Goal: Information Seeking & Learning: Learn about a topic

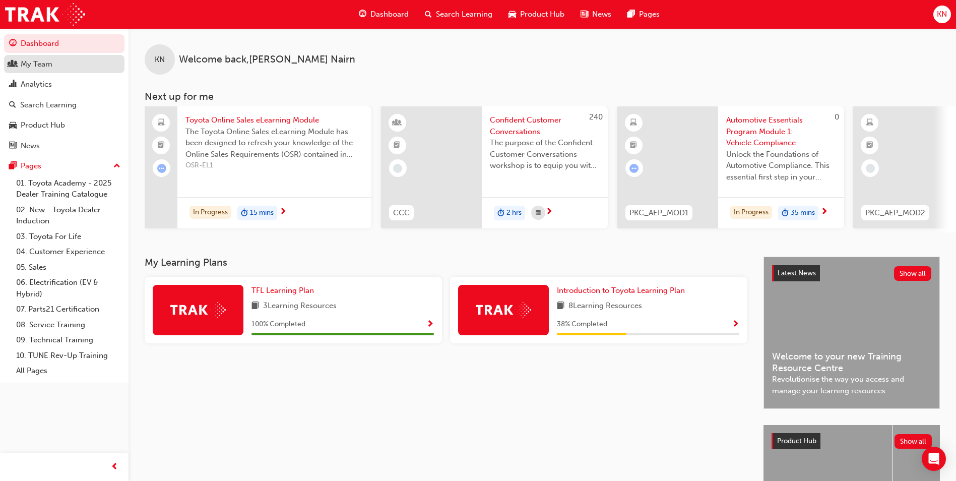
click at [46, 62] on div "My Team" at bounding box center [37, 64] width 32 height 12
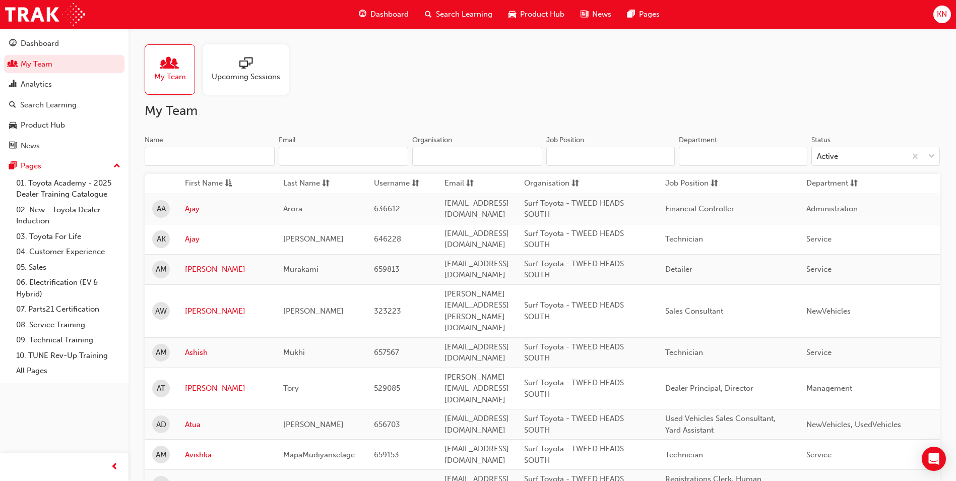
click at [244, 72] on span "Upcoming Sessions" at bounding box center [246, 77] width 69 height 12
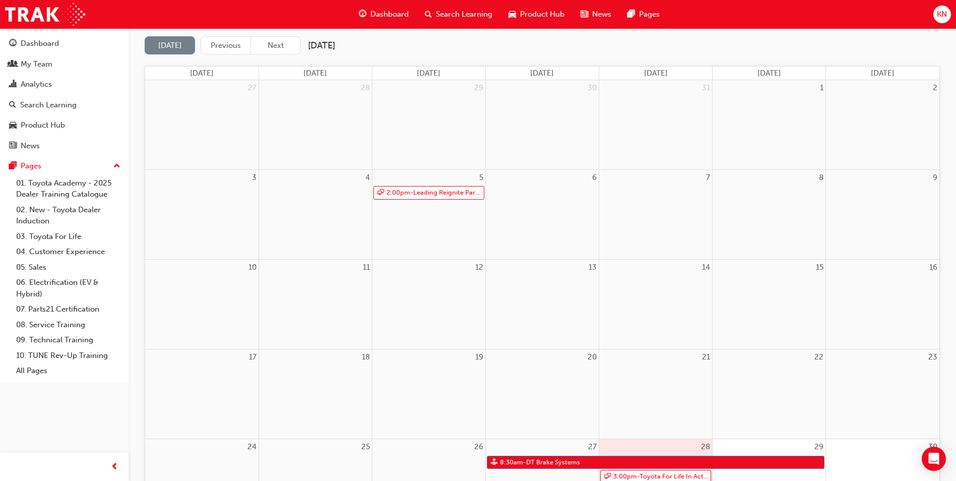
scroll to position [201, 0]
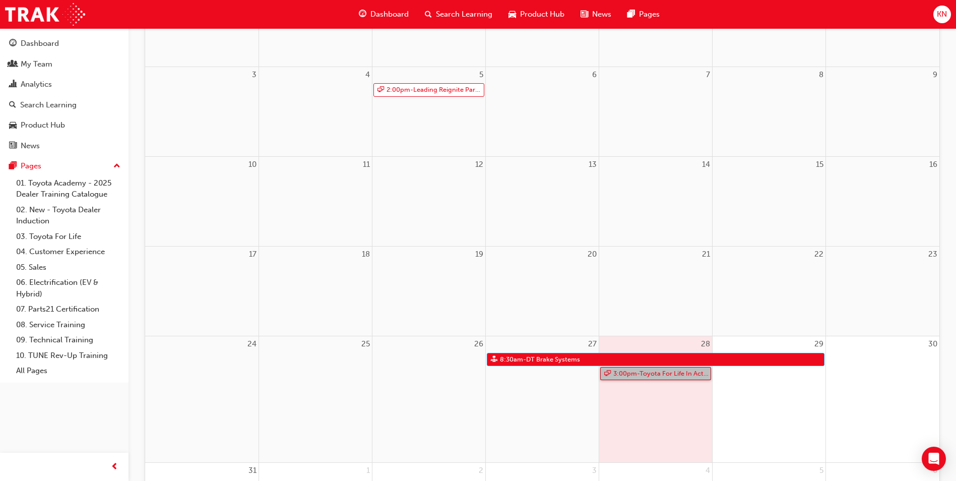
click at [654, 372] on link "3:00pm - Toyota For Life In Action - Virtual Classroom" at bounding box center [655, 374] width 111 height 14
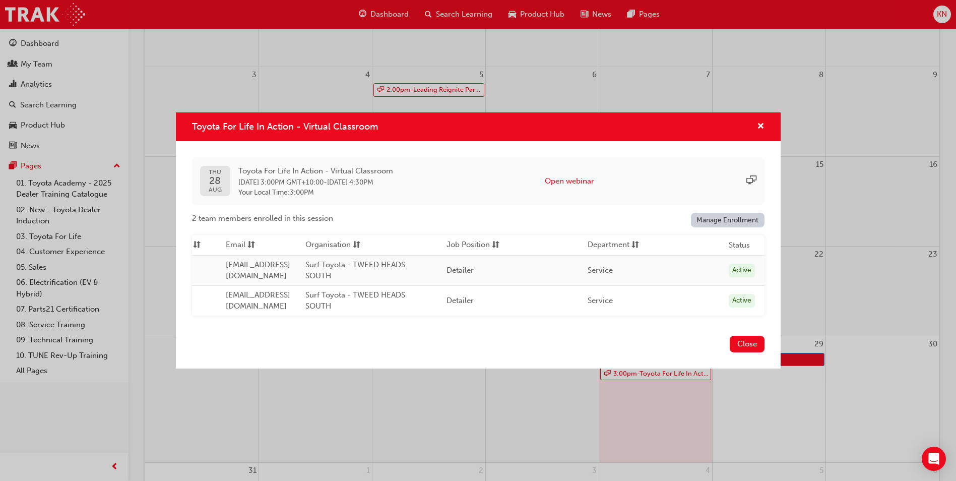
scroll to position [0, 0]
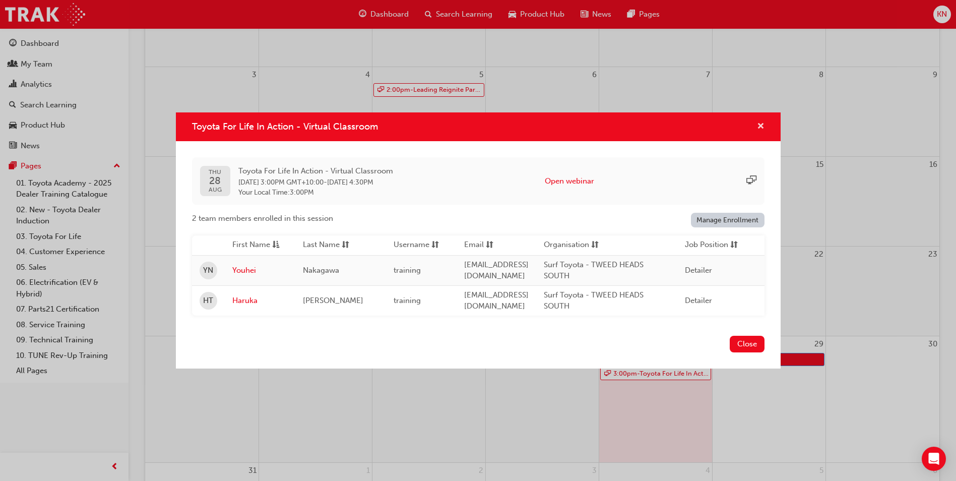
drag, startPoint x: 762, startPoint y: 120, endPoint x: 762, endPoint y: 130, distance: 10.1
click at [762, 122] on span "cross-icon" at bounding box center [761, 126] width 8 height 9
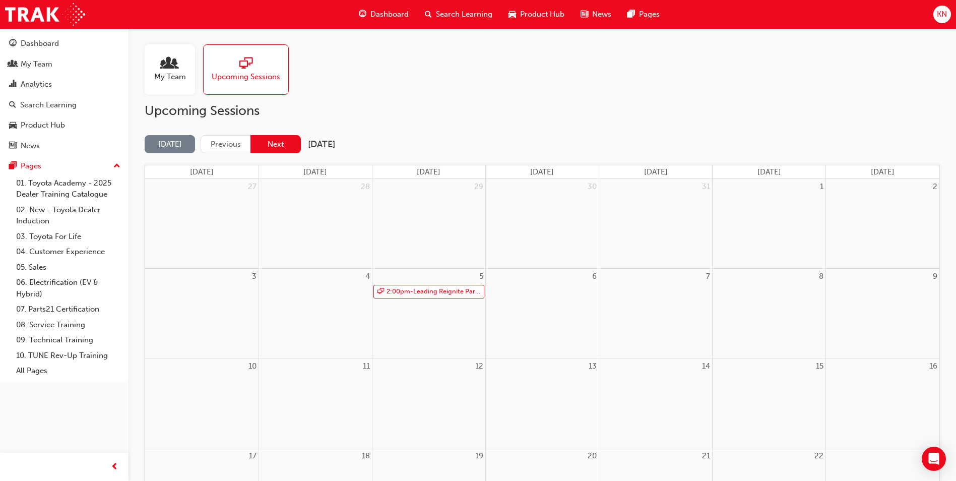
click at [267, 144] on button "Next" at bounding box center [275, 144] width 50 height 19
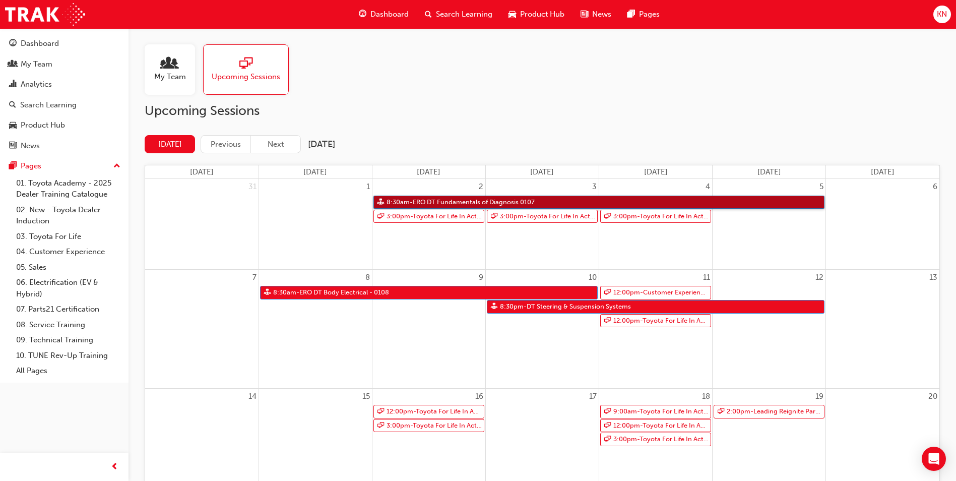
click at [481, 201] on link "8:30am - ERO DT Fundamentals of Diagnosis 0107" at bounding box center [598, 202] width 451 height 14
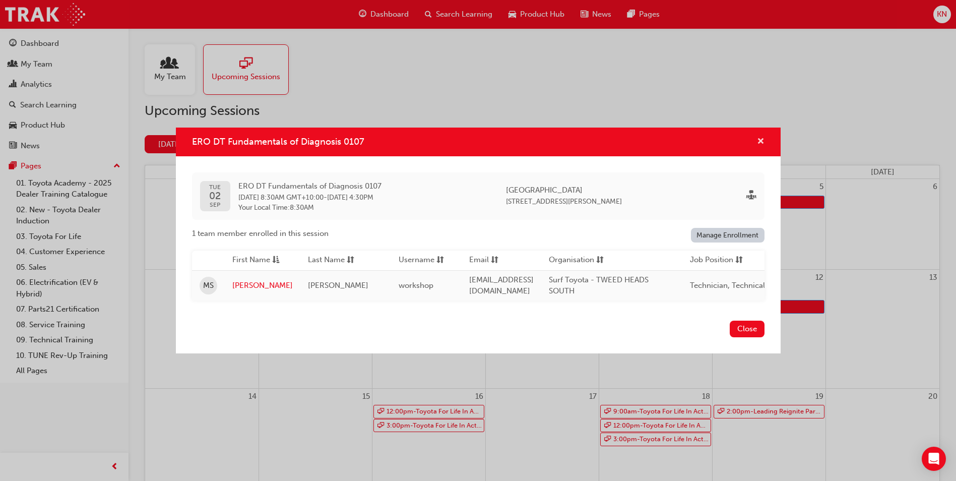
click at [758, 140] on span "cross-icon" at bounding box center [761, 142] width 8 height 9
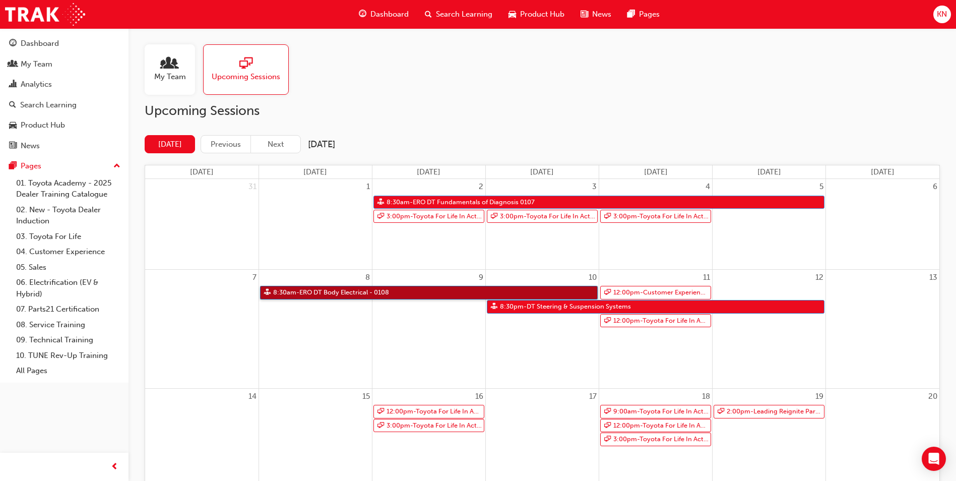
click at [498, 292] on link "8:30am - ERO DT Body Electrical - 0108" at bounding box center [428, 293] width 337 height 14
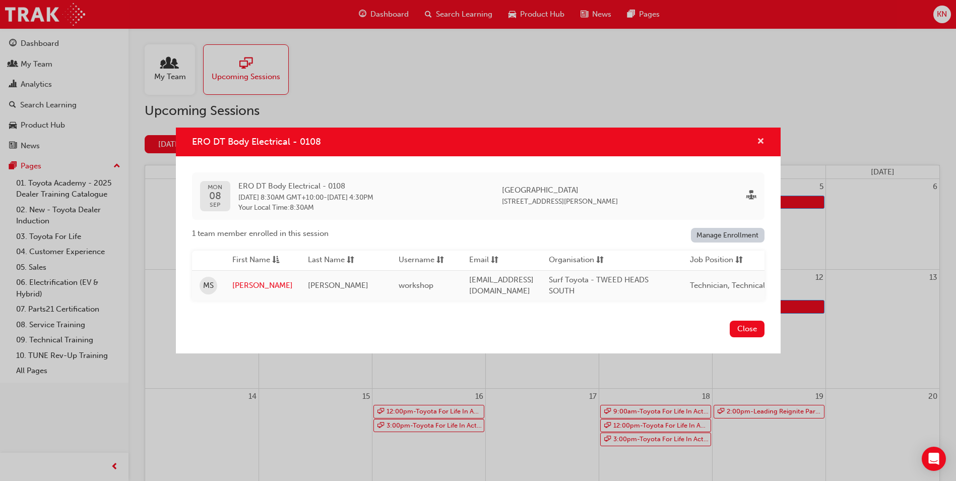
click at [759, 139] on span "cross-icon" at bounding box center [761, 142] width 8 height 9
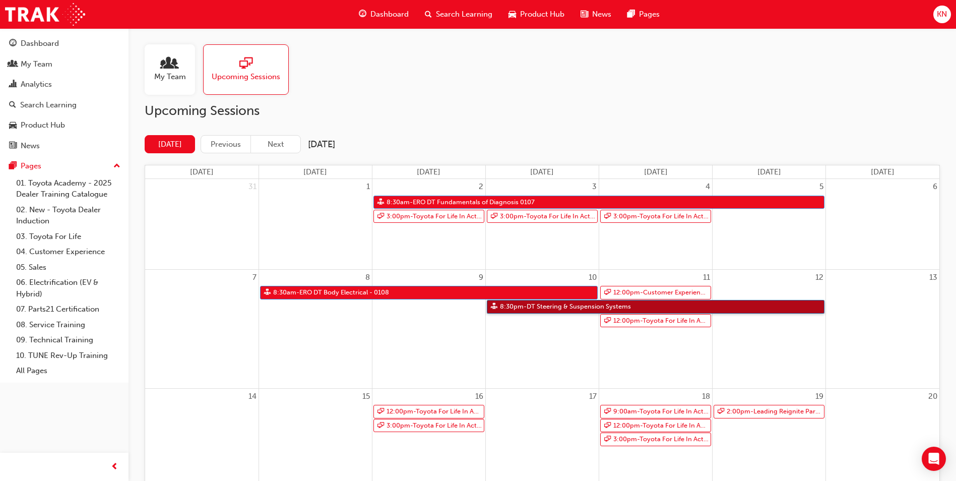
click at [611, 306] on link "8:30pm - DT Steering & Suspension Systems" at bounding box center [655, 307] width 337 height 14
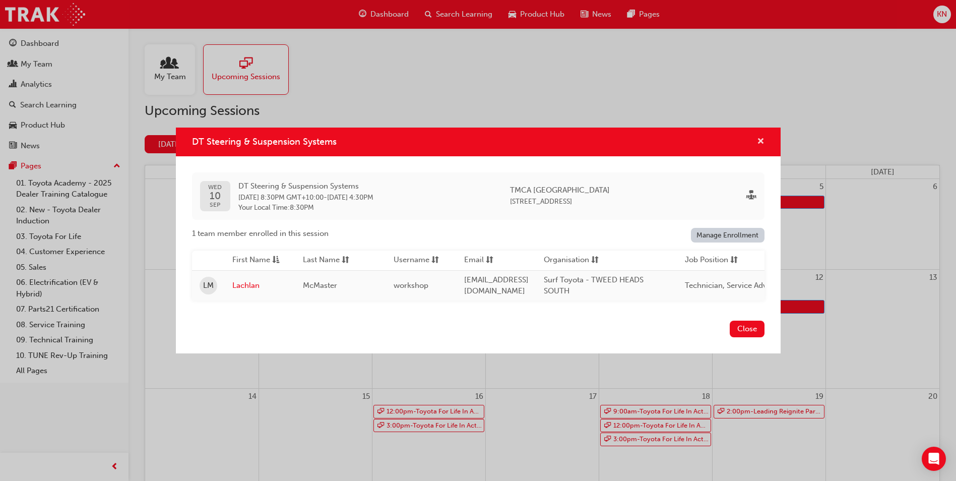
click at [757, 141] on button "DT Steering & Suspension Systems" at bounding box center [761, 141] width 8 height 13
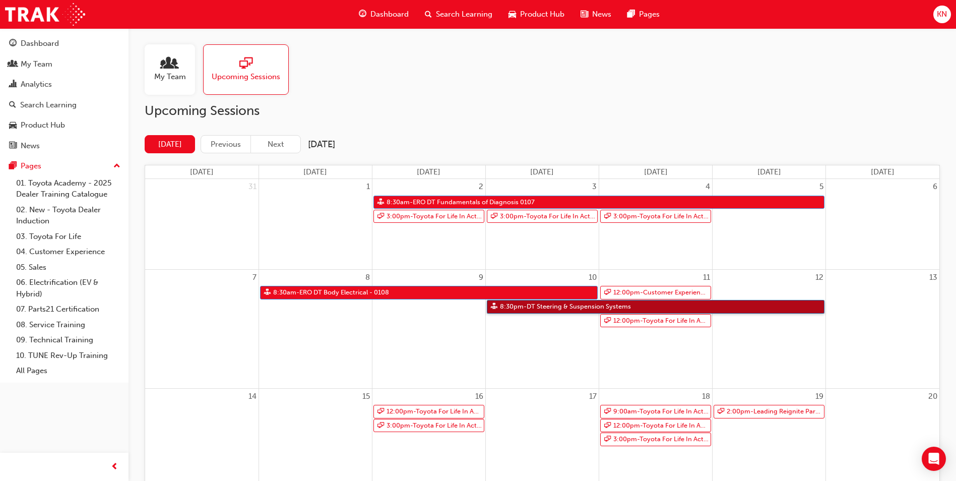
click at [571, 308] on link "8:30pm - DT Steering & Suspension Systems" at bounding box center [655, 307] width 337 height 14
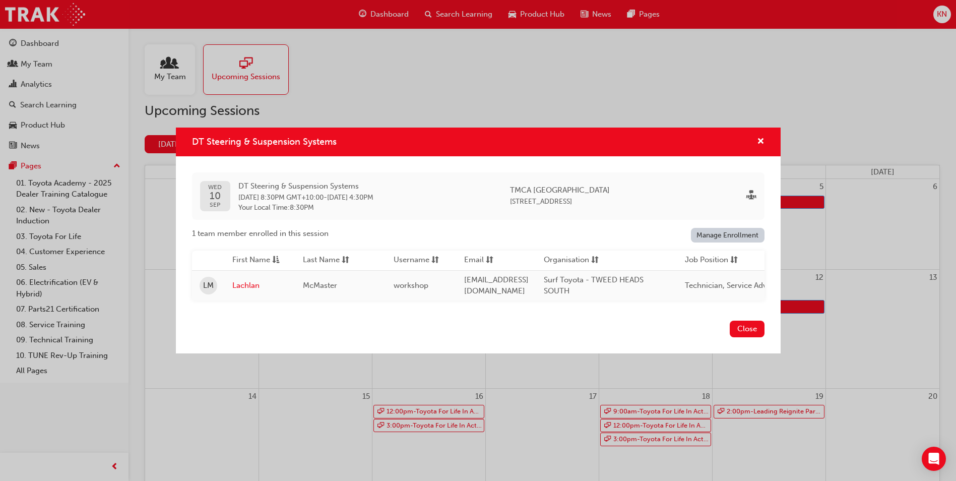
click at [755, 141] on div "DT Steering & Suspension Systems" at bounding box center [757, 141] width 16 height 13
click at [761, 139] on span "cross-icon" at bounding box center [761, 142] width 8 height 9
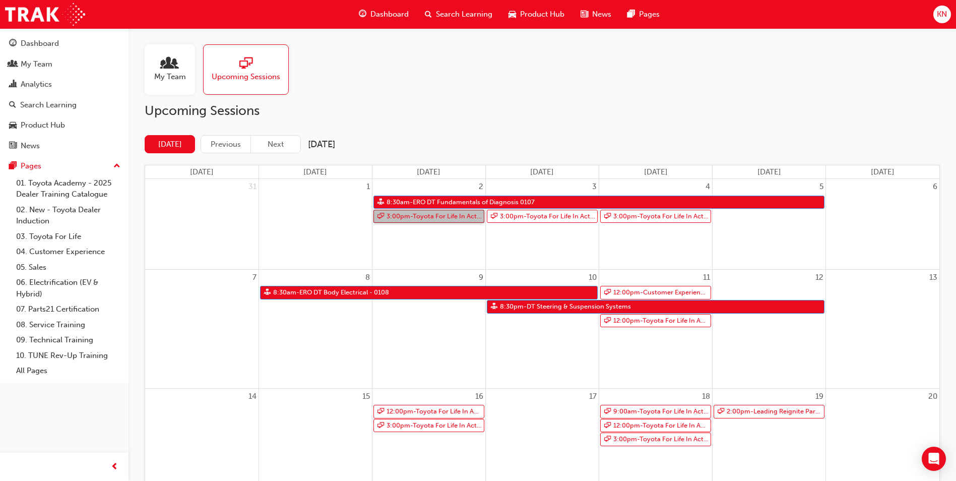
click at [426, 215] on link "3:00pm - Toyota For Life In Action - Virtual Classroom" at bounding box center [428, 217] width 111 height 14
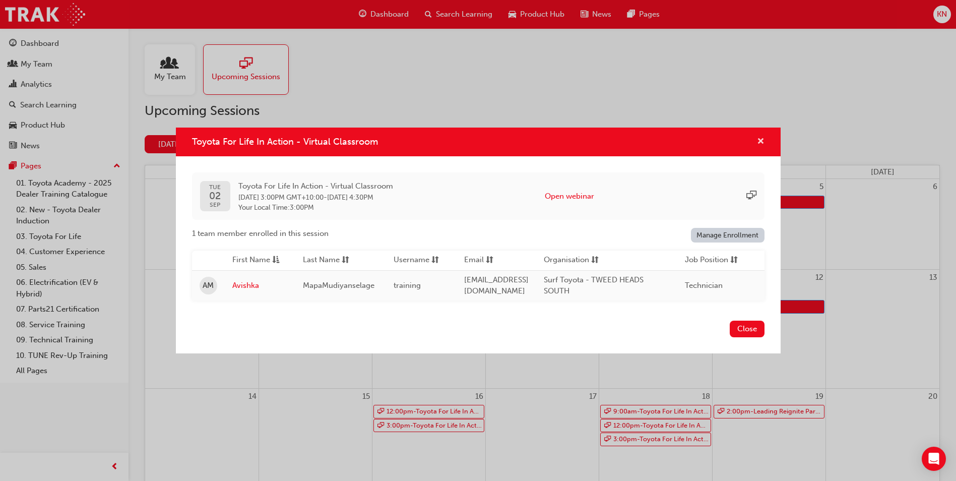
click at [762, 138] on span "cross-icon" at bounding box center [761, 142] width 8 height 9
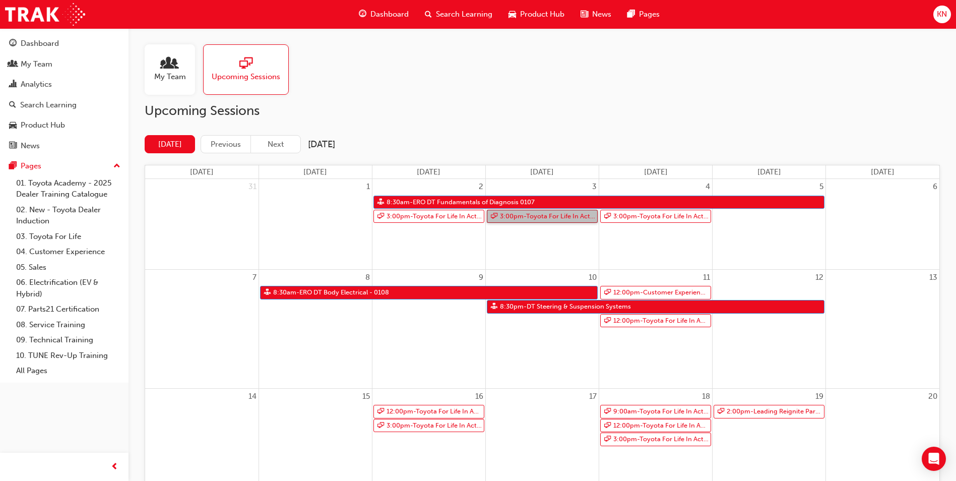
click at [533, 216] on link "3:00pm - Toyota For Life In Action - Virtual Classroom" at bounding box center [542, 217] width 111 height 14
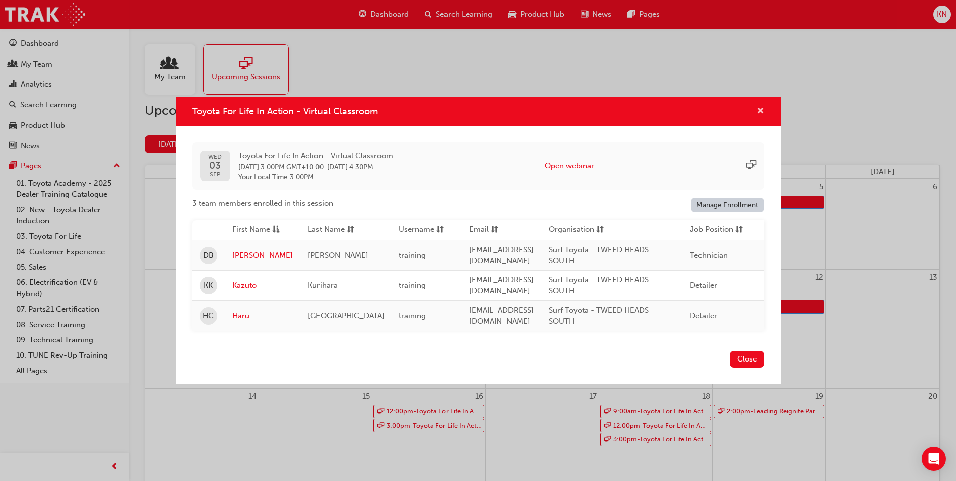
click at [759, 108] on span "cross-icon" at bounding box center [761, 111] width 8 height 9
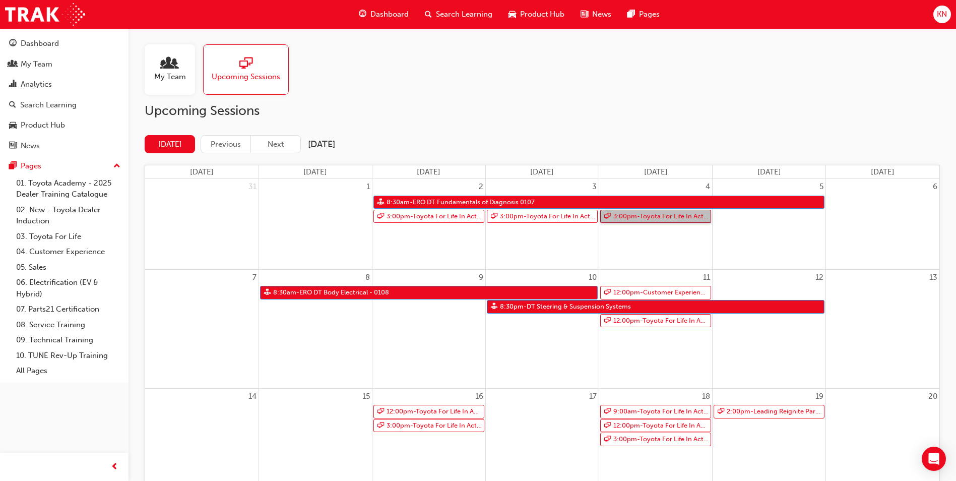
click at [643, 217] on link "3:00pm - Toyota For Life In Action - Virtual Classroom" at bounding box center [655, 217] width 111 height 14
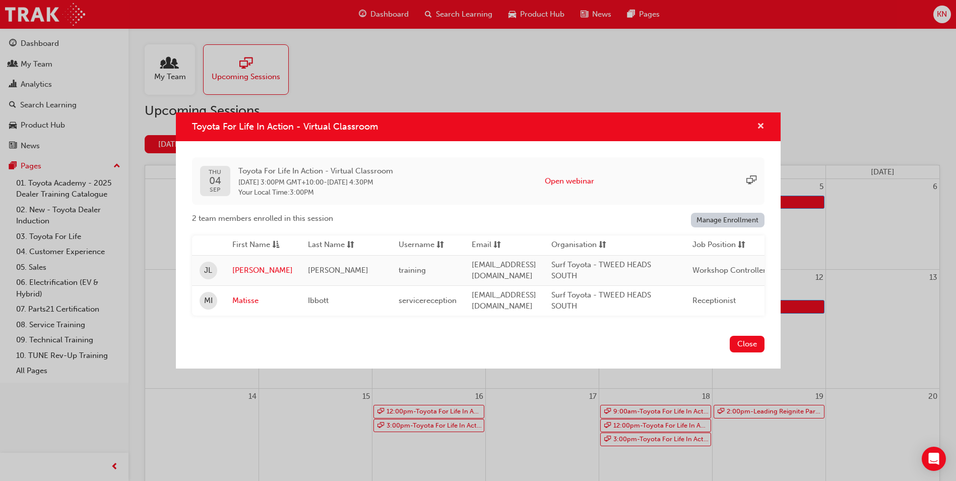
click at [760, 122] on span "cross-icon" at bounding box center [761, 126] width 8 height 9
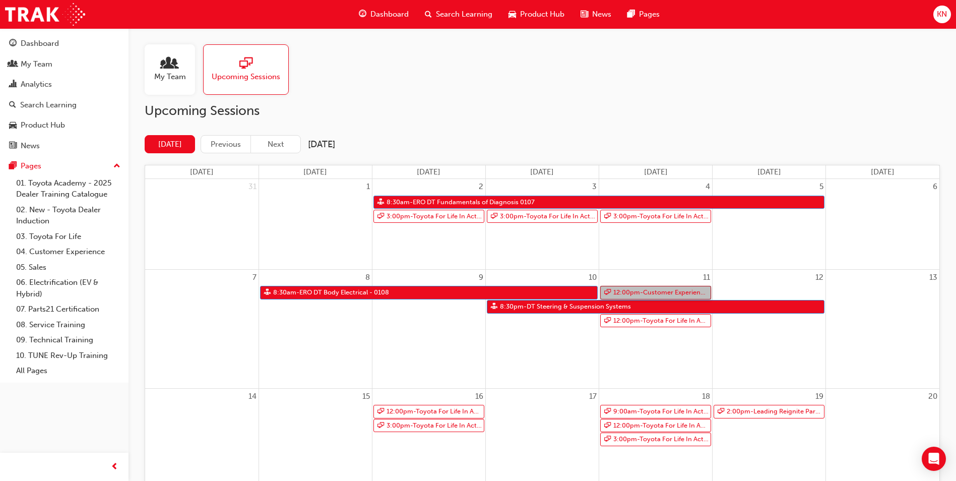
click at [665, 294] on link "12:00pm - Customer Experience in Action" at bounding box center [655, 293] width 111 height 14
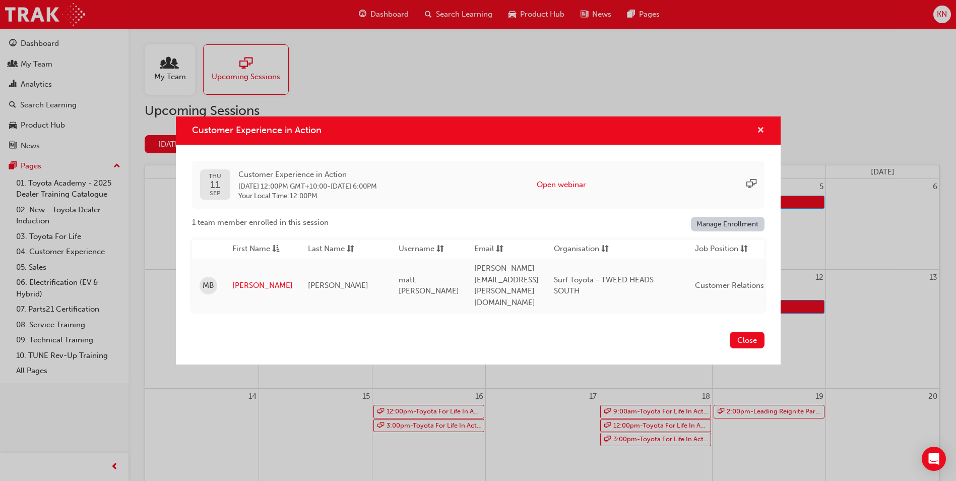
click at [759, 135] on span "cross-icon" at bounding box center [761, 130] width 8 height 9
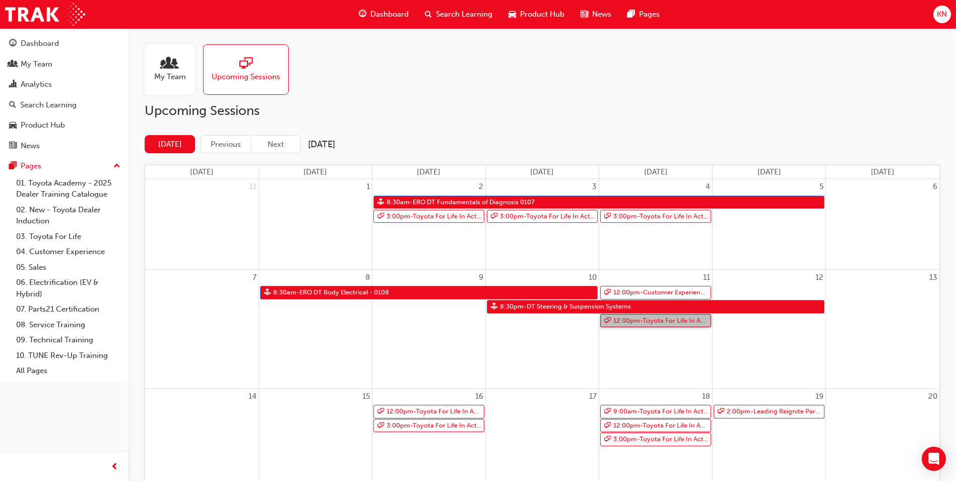
click at [661, 321] on link "12:00pm - Toyota For Life In Action - Virtual Classroom" at bounding box center [655, 321] width 111 height 14
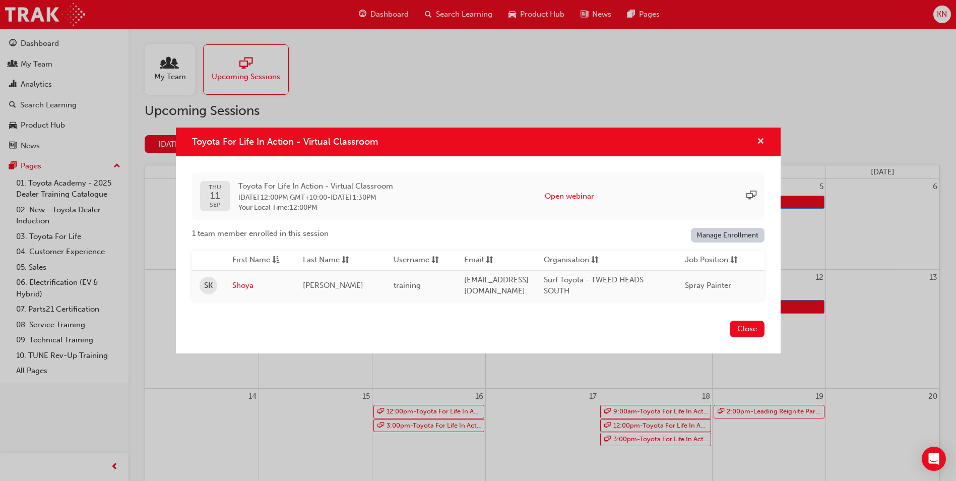
click at [760, 139] on span "cross-icon" at bounding box center [761, 142] width 8 height 9
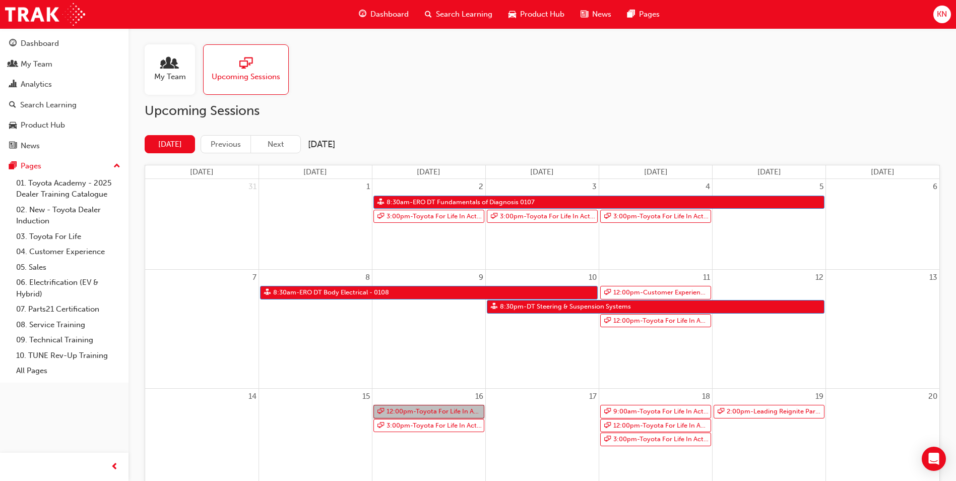
click at [408, 410] on link "12:00pm - Toyota For Life In Action - Virtual Classroom" at bounding box center [428, 411] width 111 height 14
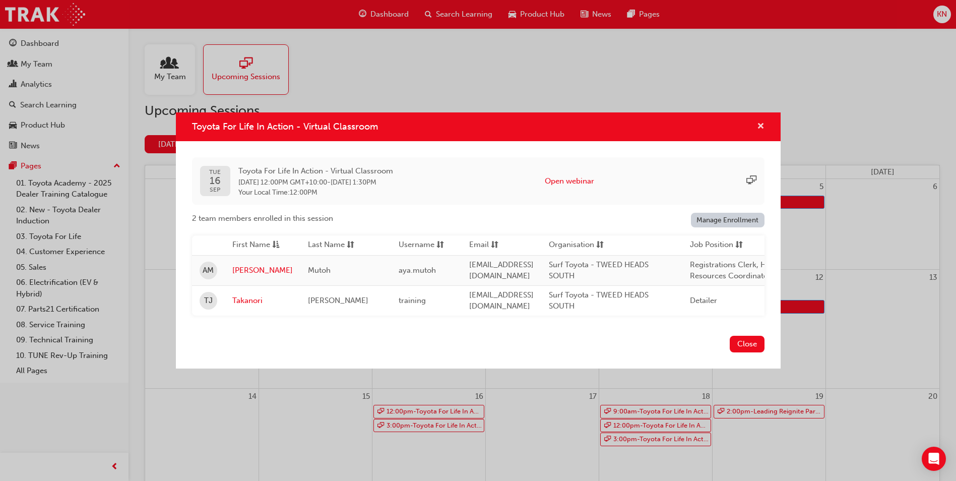
click at [761, 122] on span "cross-icon" at bounding box center [761, 126] width 8 height 9
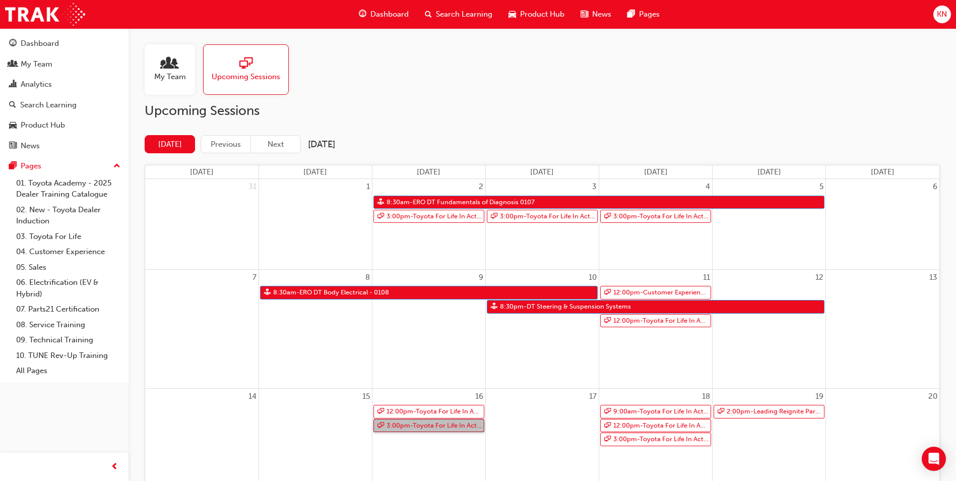
click at [436, 428] on link "3:00pm - Toyota For Life In Action - Virtual Classroom" at bounding box center [428, 426] width 111 height 14
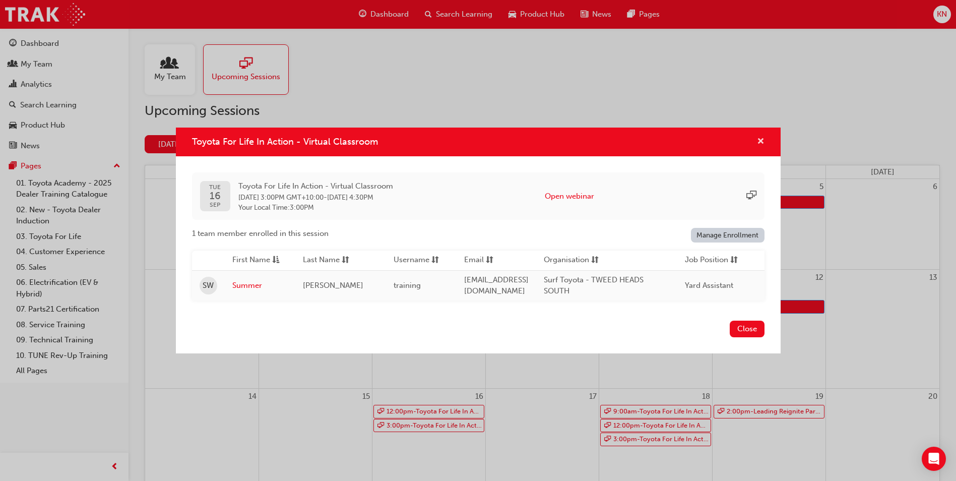
drag, startPoint x: 759, startPoint y: 137, endPoint x: 756, endPoint y: 171, distance: 34.4
click at [759, 138] on span "cross-icon" at bounding box center [761, 142] width 8 height 9
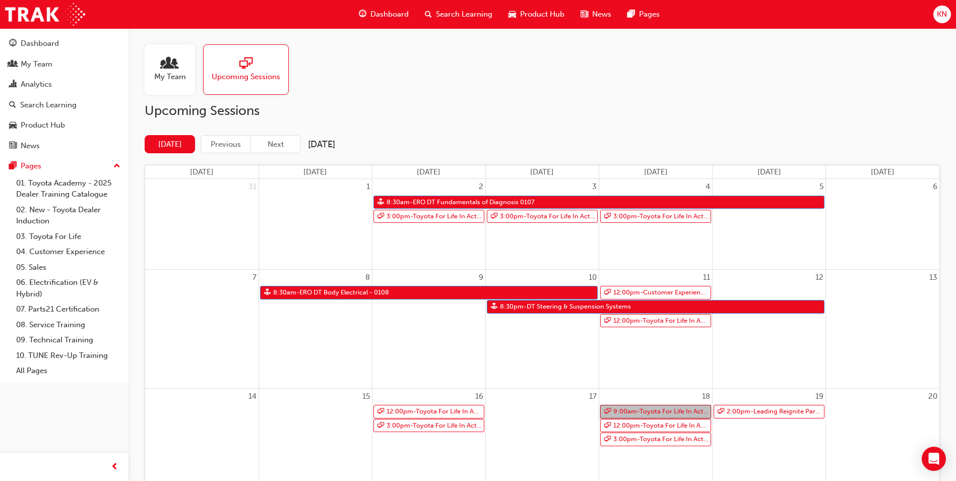
click at [653, 409] on link "9:00am - Toyota For Life In Action - Virtual Classroom" at bounding box center [655, 411] width 111 height 14
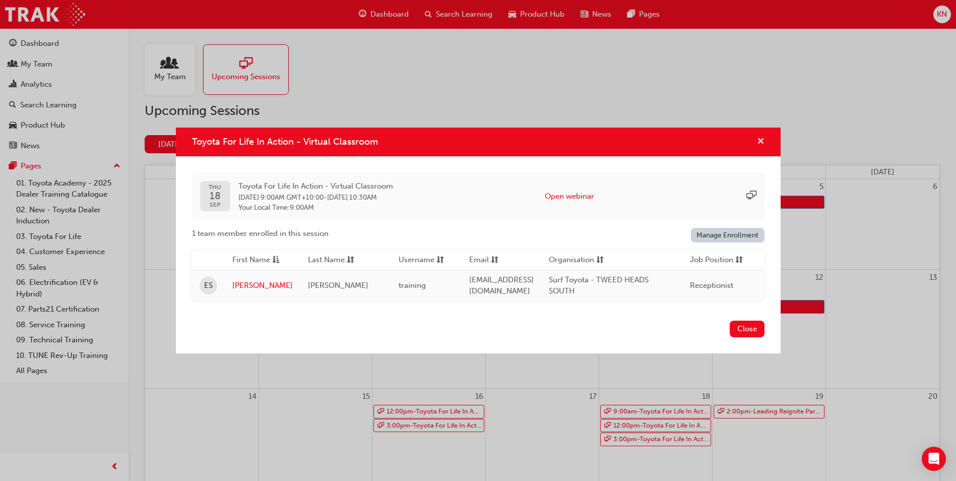
click at [760, 139] on span "cross-icon" at bounding box center [761, 142] width 8 height 9
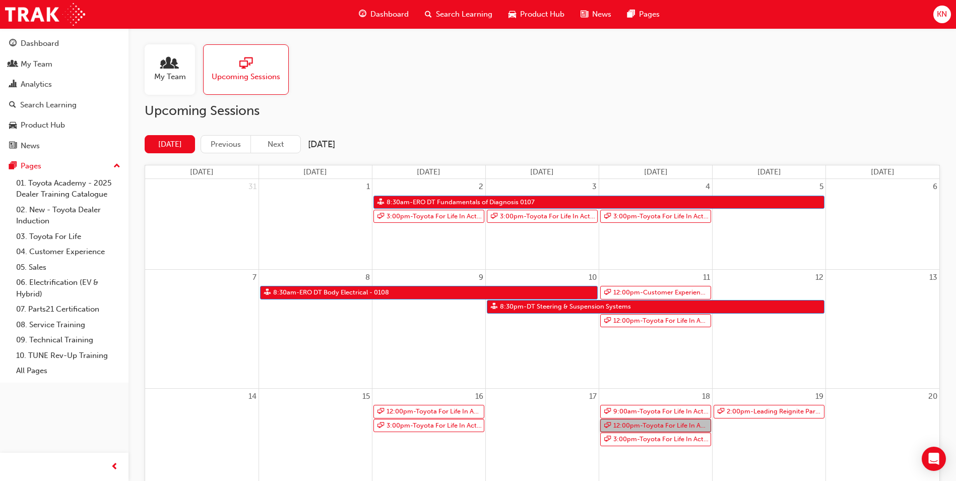
click at [666, 425] on link "12:00pm - Toyota For Life In Action - Virtual Classroom" at bounding box center [655, 426] width 111 height 14
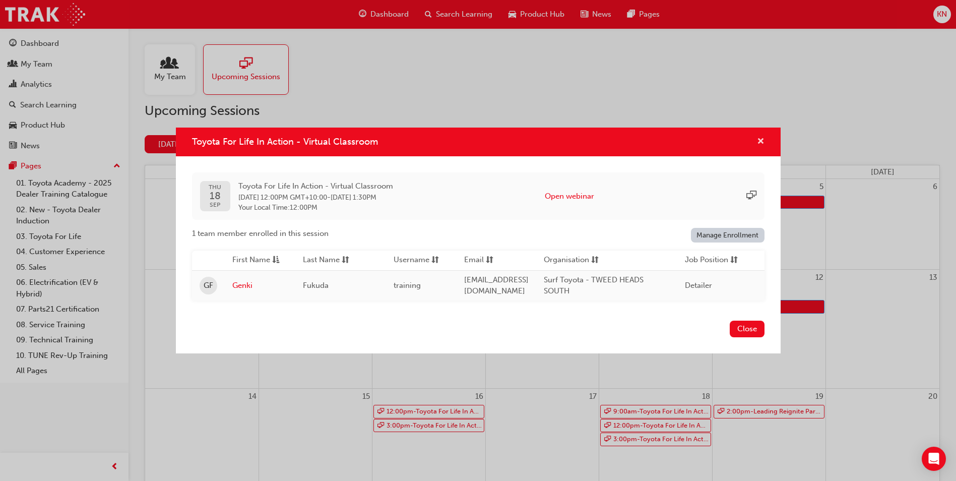
click at [759, 139] on span "cross-icon" at bounding box center [761, 142] width 8 height 9
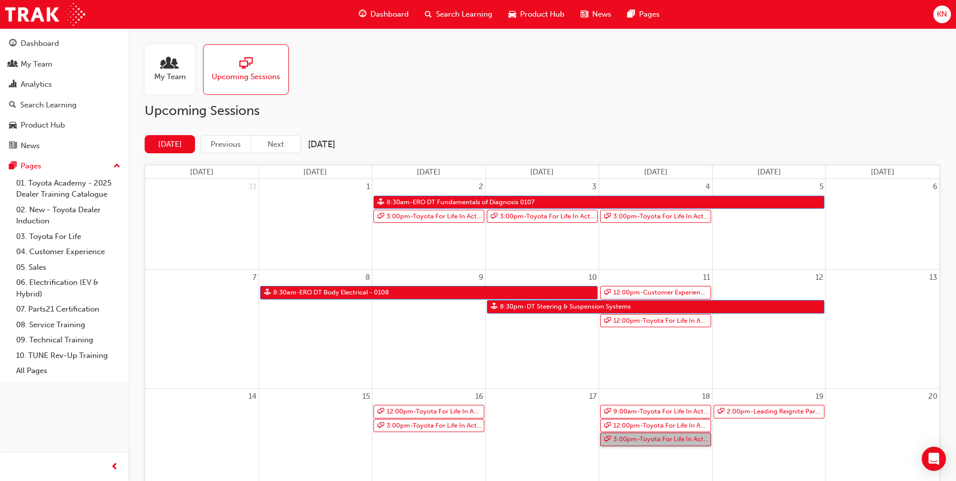
click at [664, 444] on link "3:00pm - Toyota For Life In Action - Virtual Classroom" at bounding box center [655, 439] width 111 height 14
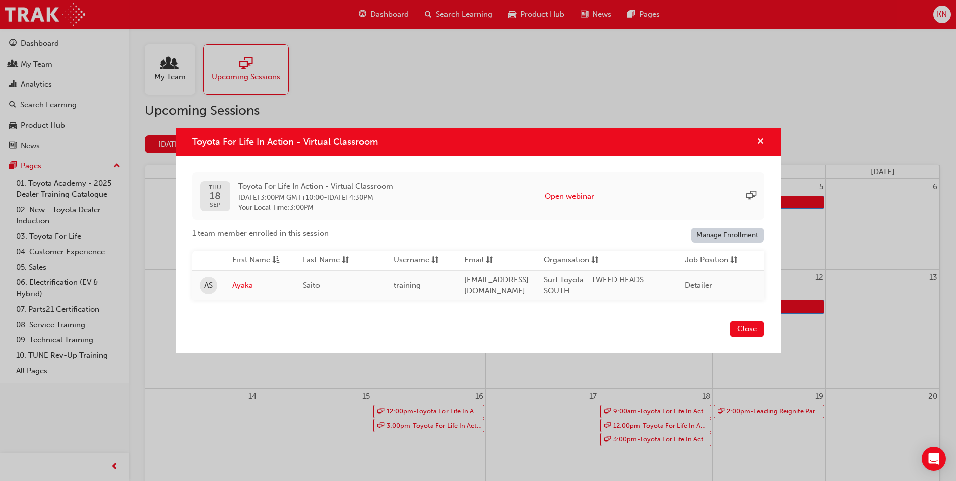
click at [761, 138] on span "cross-icon" at bounding box center [761, 142] width 8 height 9
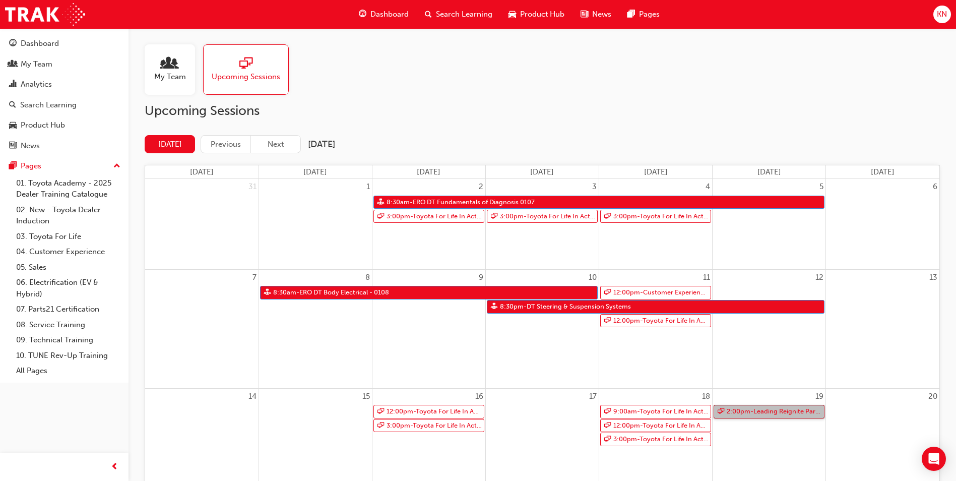
click at [756, 411] on link "2:00pm - Leading Reignite Part 2 - Virtual Classroom" at bounding box center [768, 411] width 111 height 14
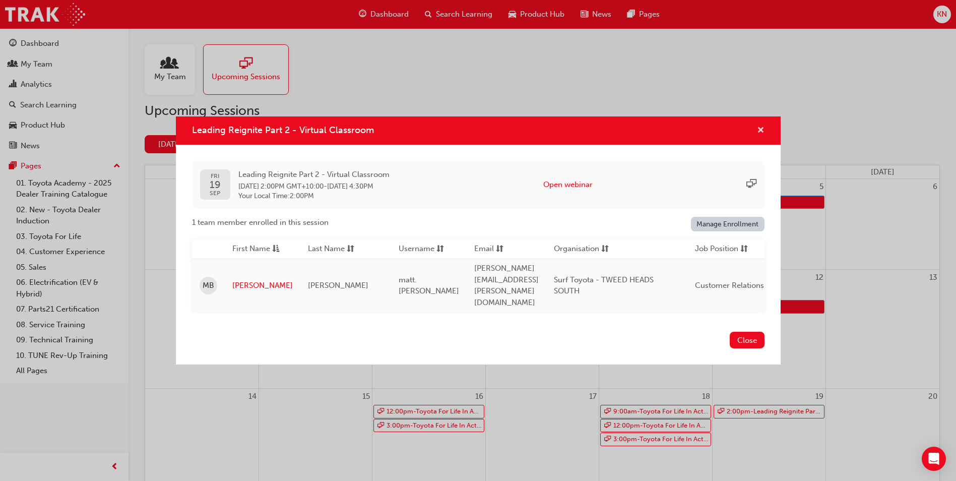
click at [762, 135] on span "cross-icon" at bounding box center [761, 130] width 8 height 9
